Goal: Check status: Check status

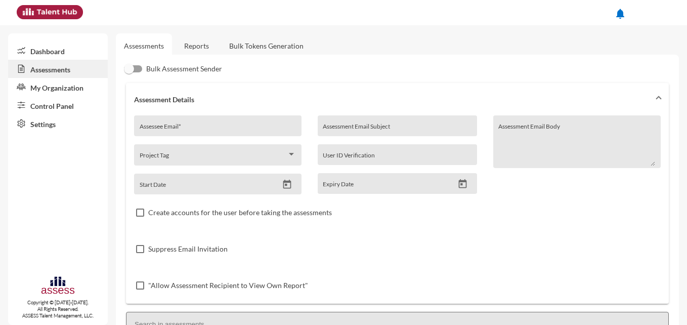
click at [204, 43] on link "Reports" at bounding box center [196, 45] width 41 height 25
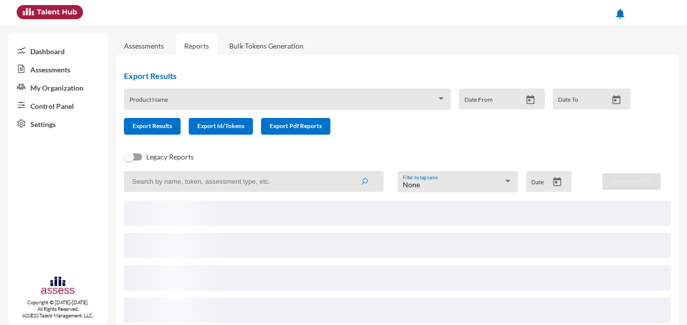
click at [230, 97] on div "Product Name" at bounding box center [288, 102] width 316 height 16
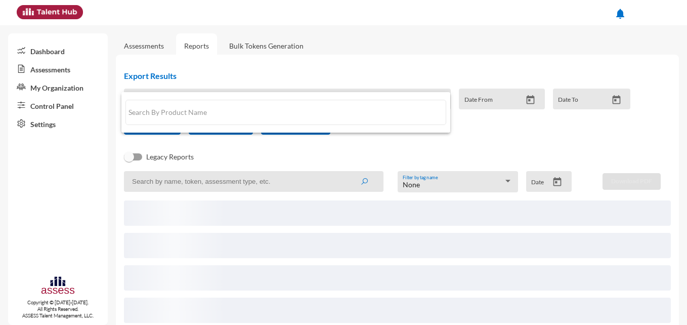
click at [288, 69] on div at bounding box center [343, 162] width 687 height 325
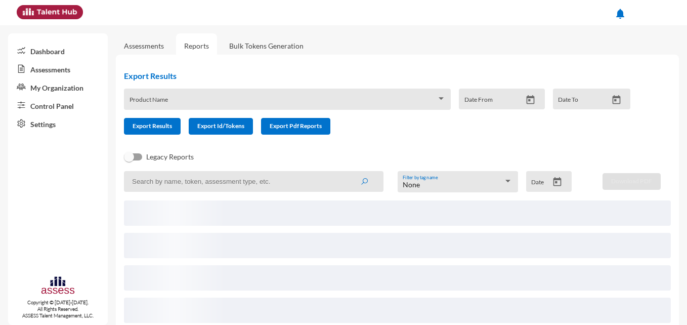
click at [439, 98] on div at bounding box center [441, 98] width 5 height 3
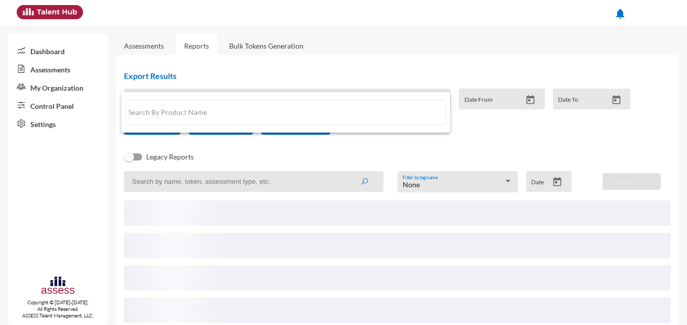
click at [399, 144] on div at bounding box center [343, 162] width 687 height 325
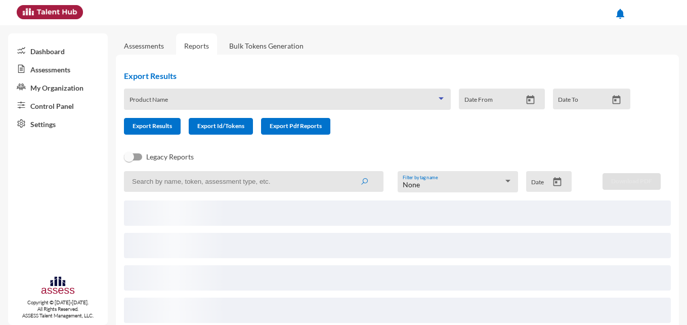
click at [439, 100] on div at bounding box center [441, 99] width 9 height 8
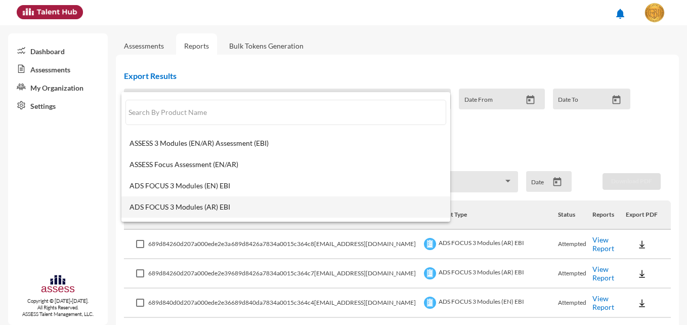
click at [249, 201] on mat-option "ADS FOCUS 3 Modules (AR) EBI" at bounding box center [285, 206] width 329 height 21
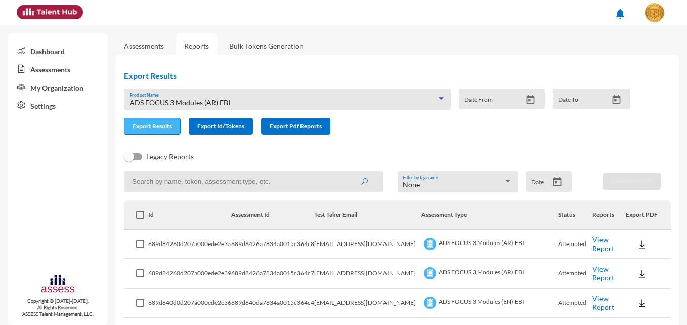
click at [162, 128] on span "Export Results" at bounding box center [152, 126] width 39 height 8
click at [237, 183] on input at bounding box center [254, 181] width 260 height 21
paste input "689d83cfa7834a0015c364b7"
type input "689d83cfa7834a0015c364b7"
click at [368, 182] on button "submit" at bounding box center [364, 181] width 32 height 18
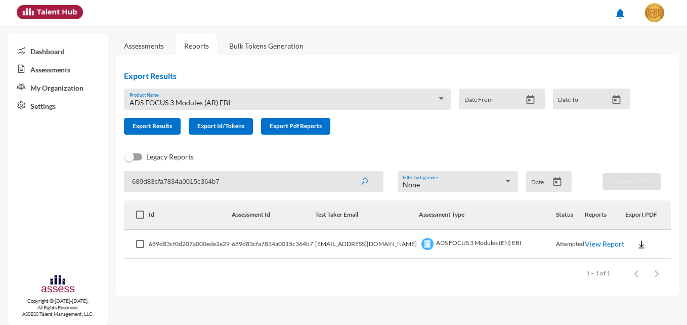
click at [592, 242] on link "View Report" at bounding box center [604, 243] width 39 height 9
click at [322, 180] on input "689d83cfa7834a0015c364b7" at bounding box center [254, 181] width 260 height 21
click at [364, 183] on icon "submit" at bounding box center [364, 182] width 8 height 8
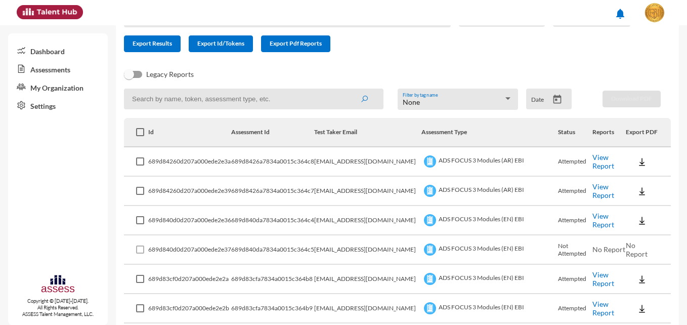
scroll to position [152, 0]
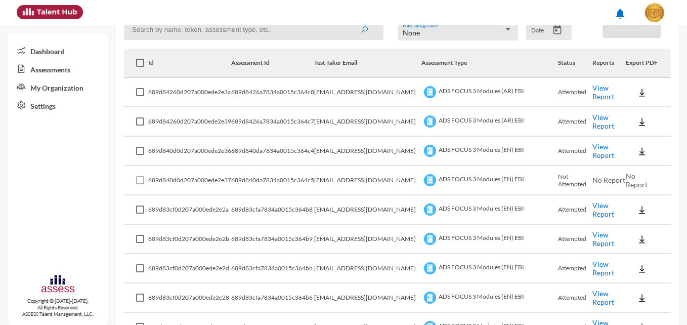
click at [610, 241] on link "View Report" at bounding box center [604, 238] width 22 height 17
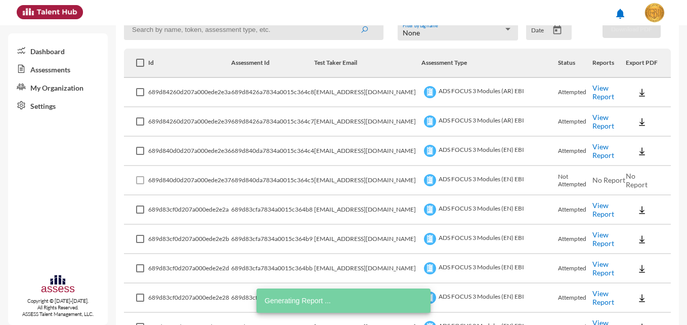
click at [602, 207] on link "View Report" at bounding box center [604, 209] width 22 height 17
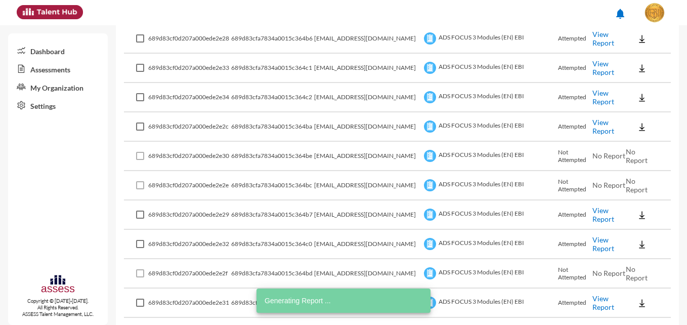
scroll to position [456, 0]
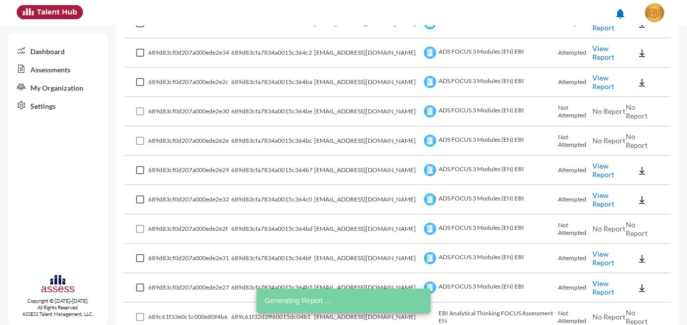
click at [593, 201] on link "View Report" at bounding box center [604, 199] width 22 height 17
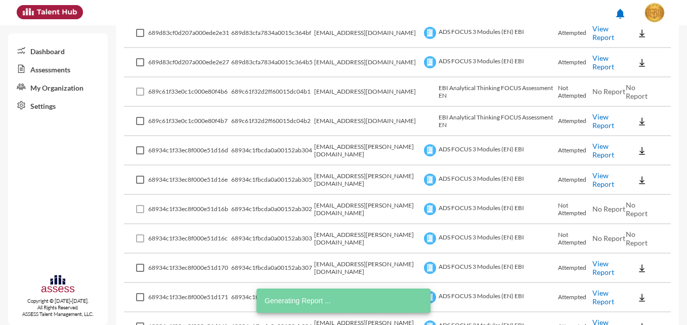
scroll to position [709, 0]
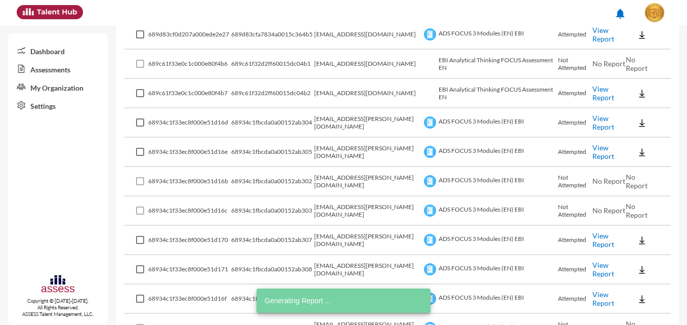
click at [594, 239] on link "View Report" at bounding box center [604, 239] width 22 height 17
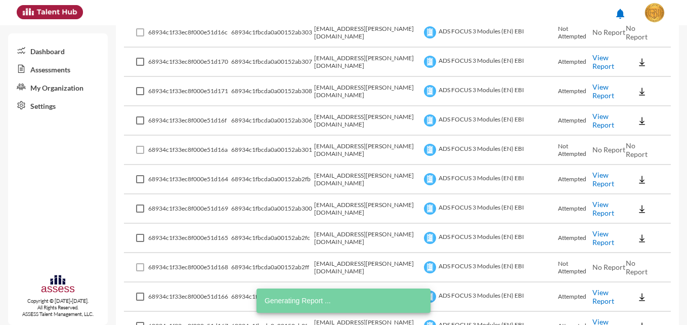
scroll to position [911, 0]
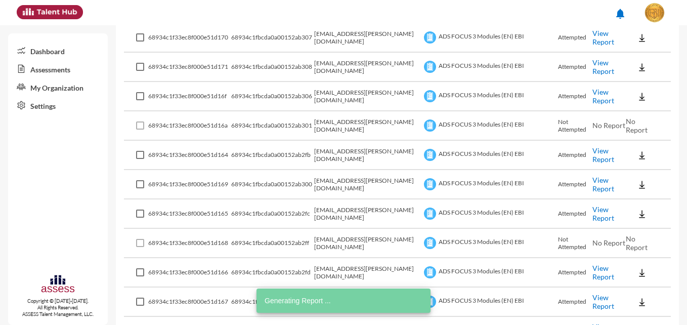
click at [595, 184] on link "View Report" at bounding box center [604, 184] width 22 height 17
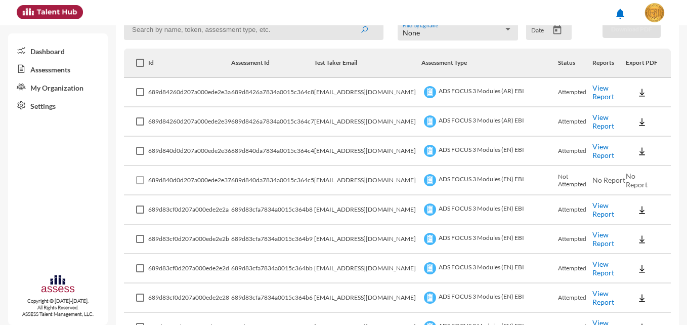
scroll to position [0, 0]
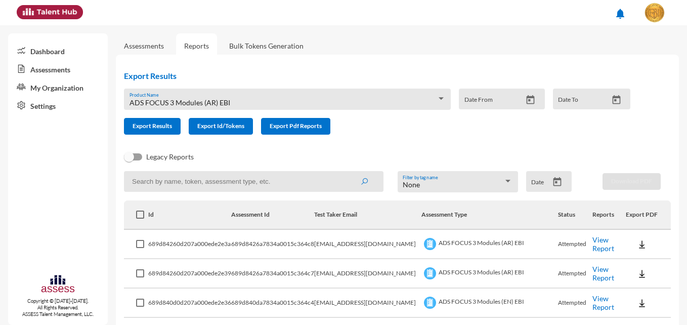
click at [237, 181] on input at bounding box center [254, 181] width 260 height 21
paste input "689d83cfa7834a0015c364c2"
type input "689d83cfa7834a0015c364c2"
click at [359, 188] on button "submit" at bounding box center [364, 181] width 32 height 18
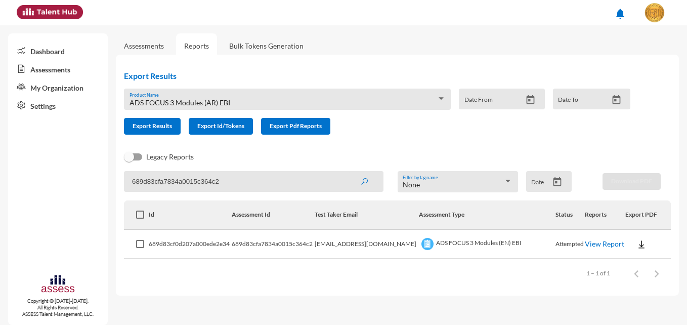
click at [594, 241] on link "View Report" at bounding box center [604, 243] width 39 height 9
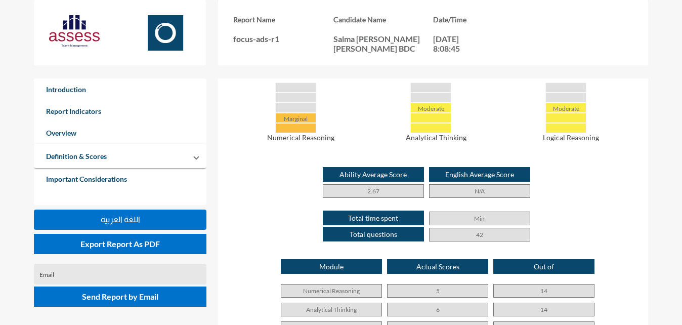
scroll to position [456, 0]
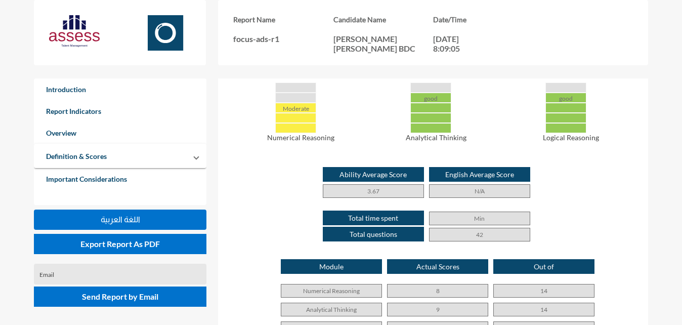
scroll to position [456, 0]
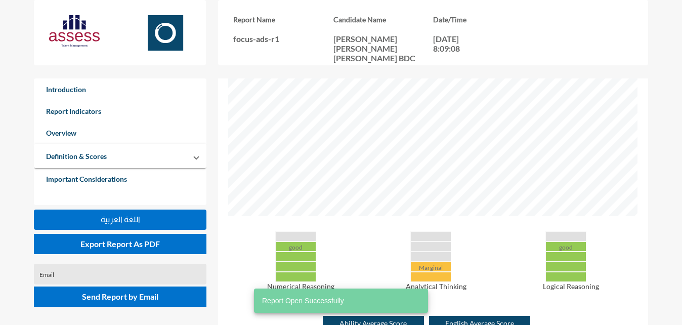
scroll to position [304, 0]
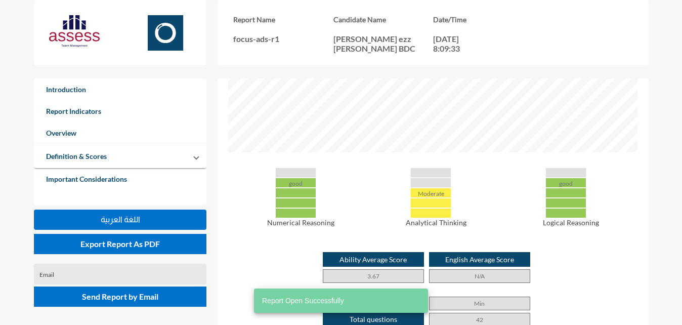
scroll to position [456, 0]
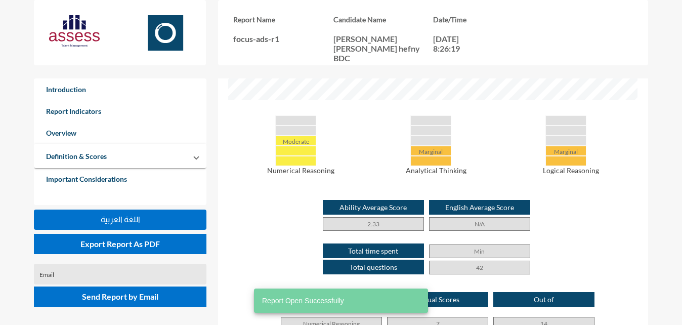
scroll to position [456, 0]
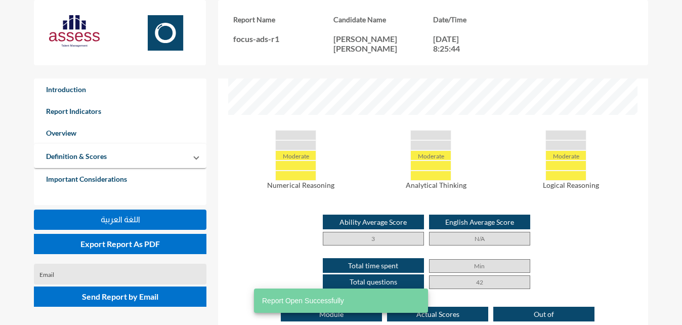
scroll to position [456, 0]
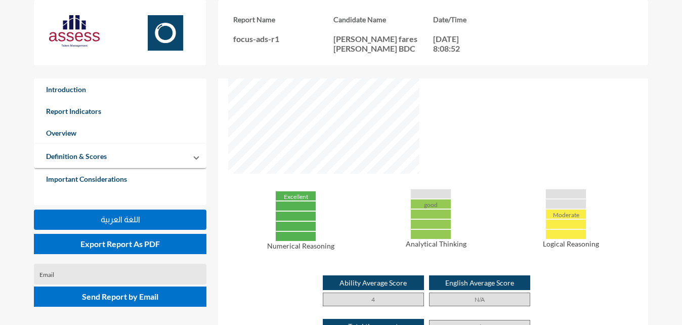
scroll to position [325, 682]
